Goal: Task Accomplishment & Management: Manage account settings

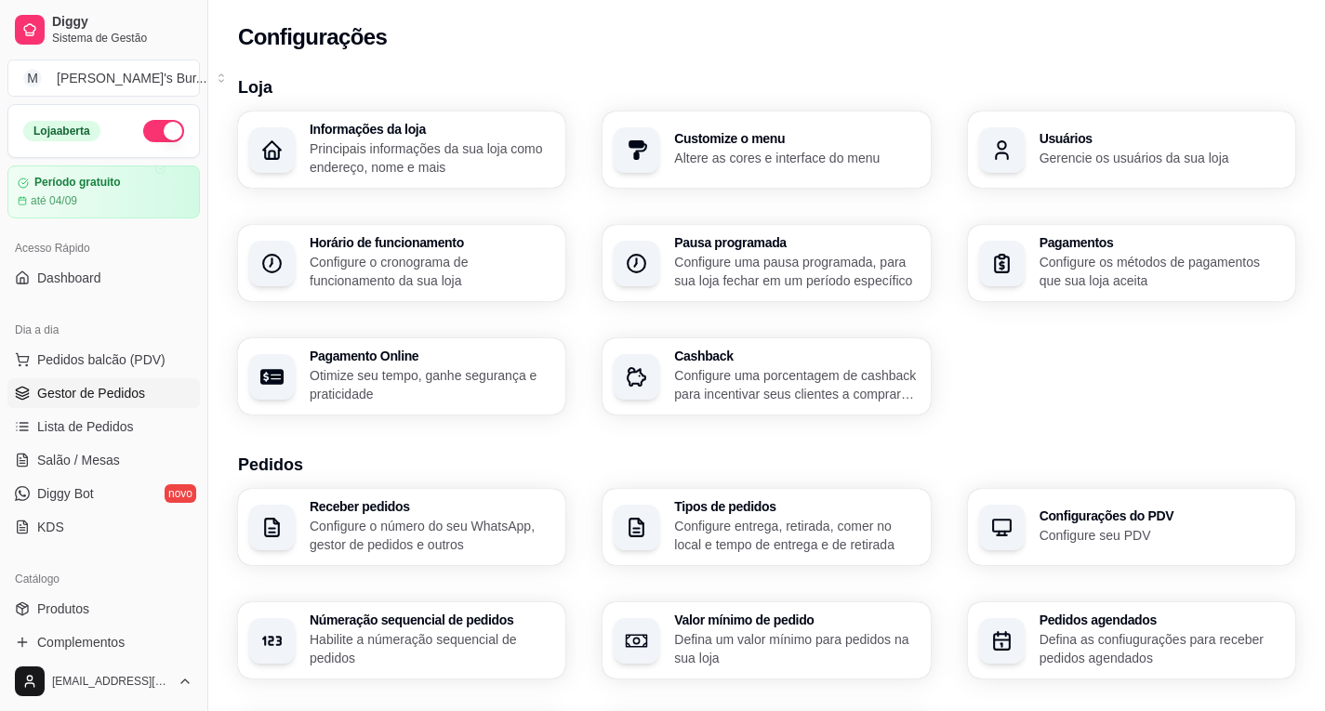
click at [112, 389] on span "Gestor de Pedidos" at bounding box center [91, 393] width 108 height 19
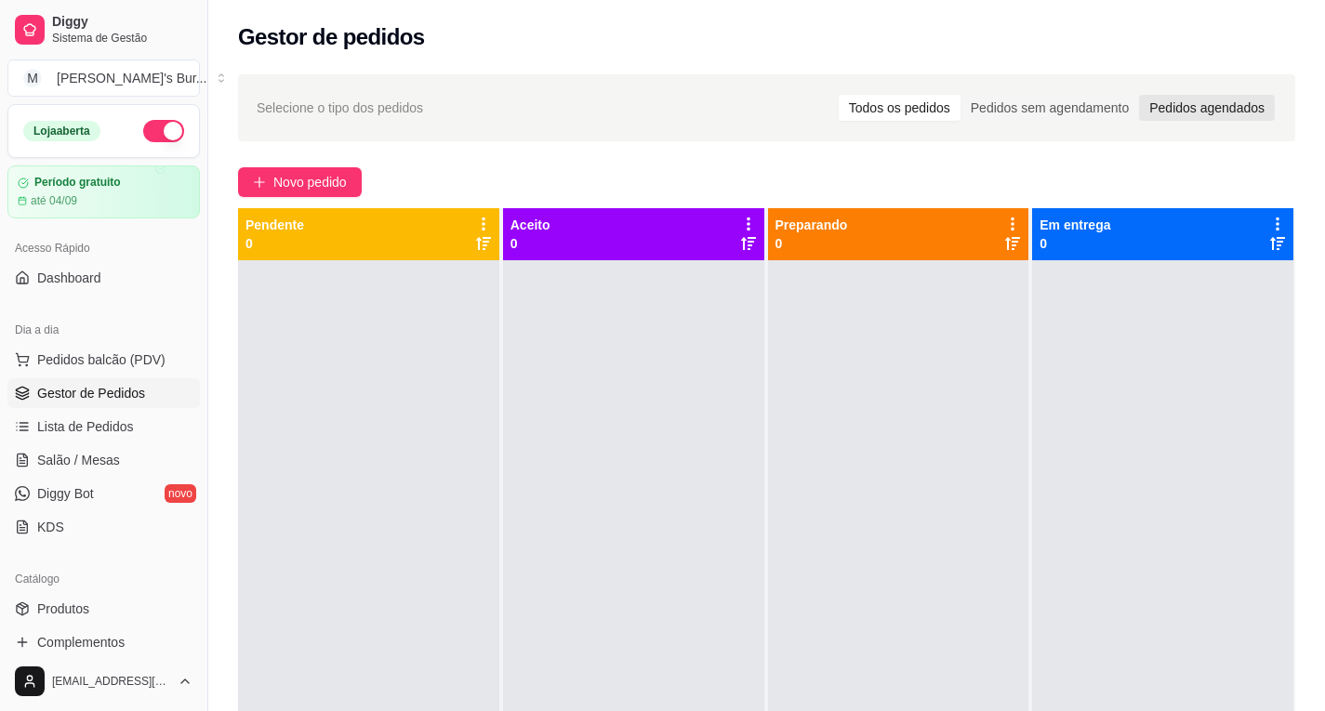
click at [1208, 108] on div "Pedidos agendados" at bounding box center [1207, 108] width 136 height 26
click at [1139, 95] on input "Pedidos agendados" at bounding box center [1139, 95] width 0 height 0
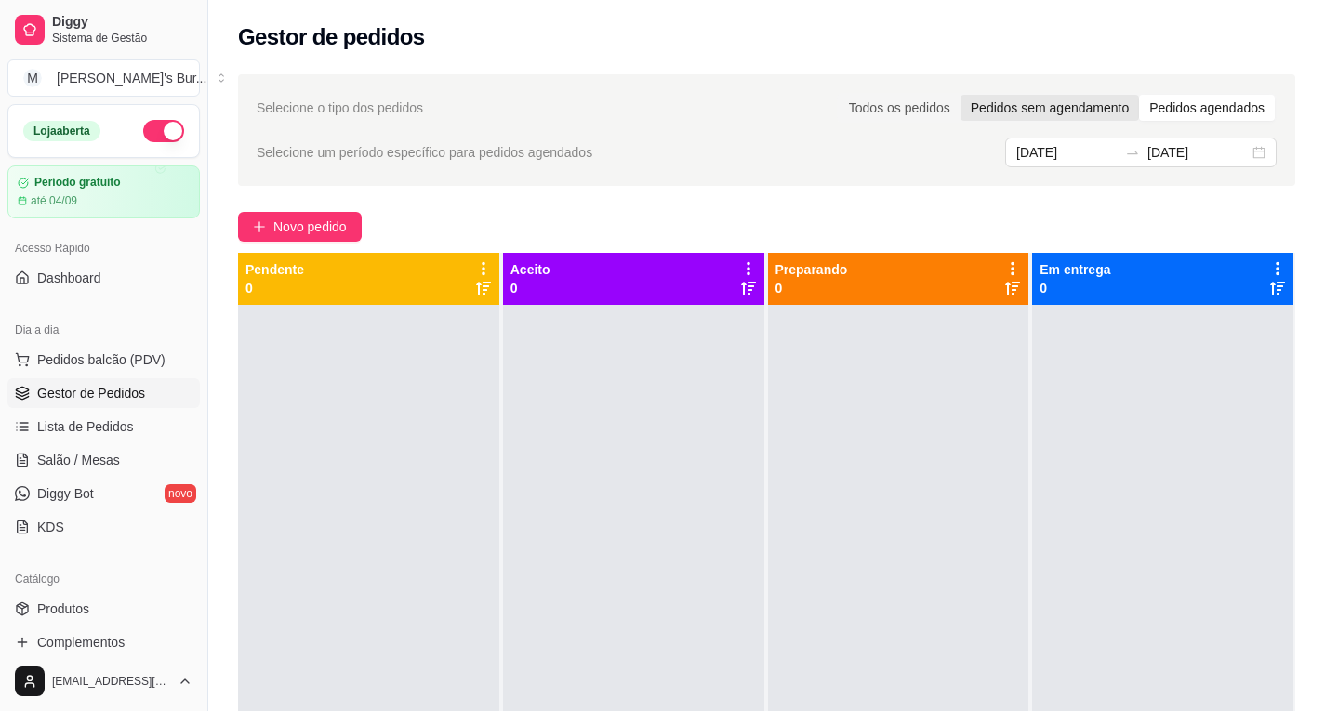
click at [1101, 112] on div "Pedidos sem agendamento" at bounding box center [1049, 108] width 178 height 26
click at [960, 95] on input "Pedidos sem agendamento" at bounding box center [960, 95] width 0 height 0
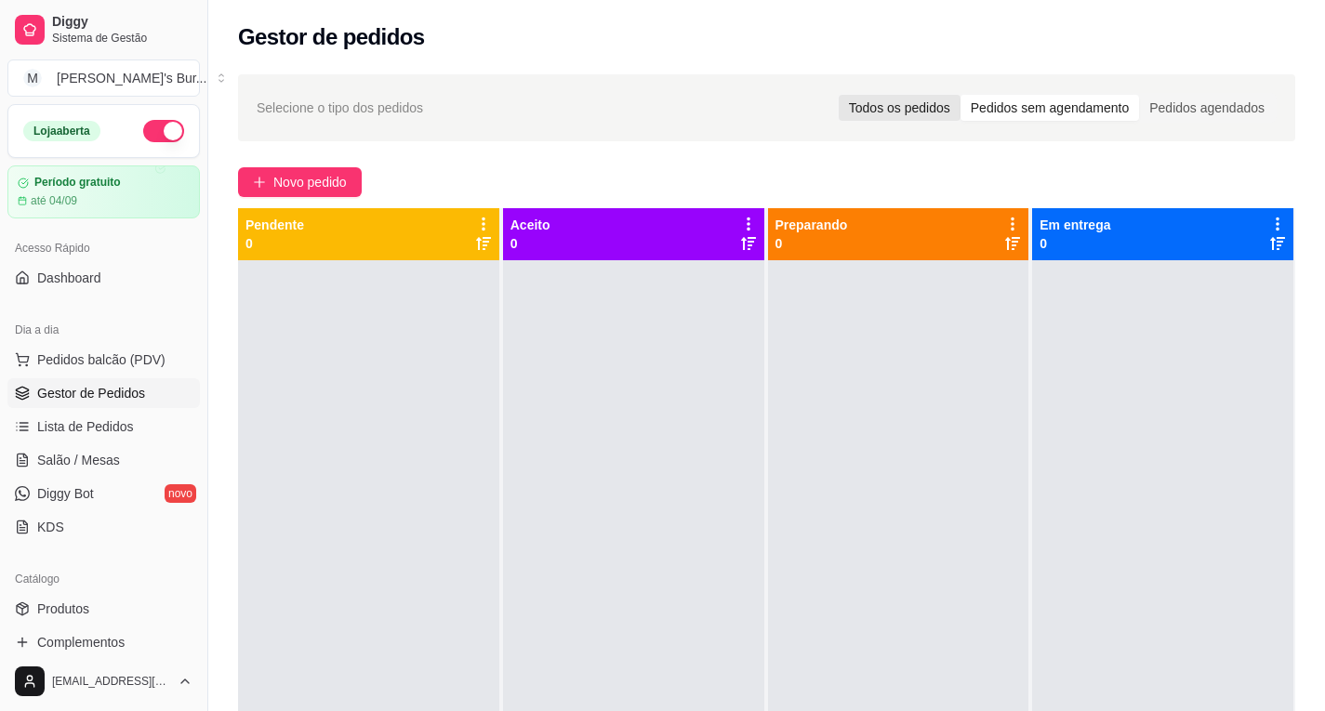
click at [942, 112] on div "Todos os pedidos" at bounding box center [899, 108] width 122 height 26
click at [838, 95] on input "Todos os pedidos" at bounding box center [838, 95] width 0 height 0
